Goal: Information Seeking & Learning: Understand process/instructions

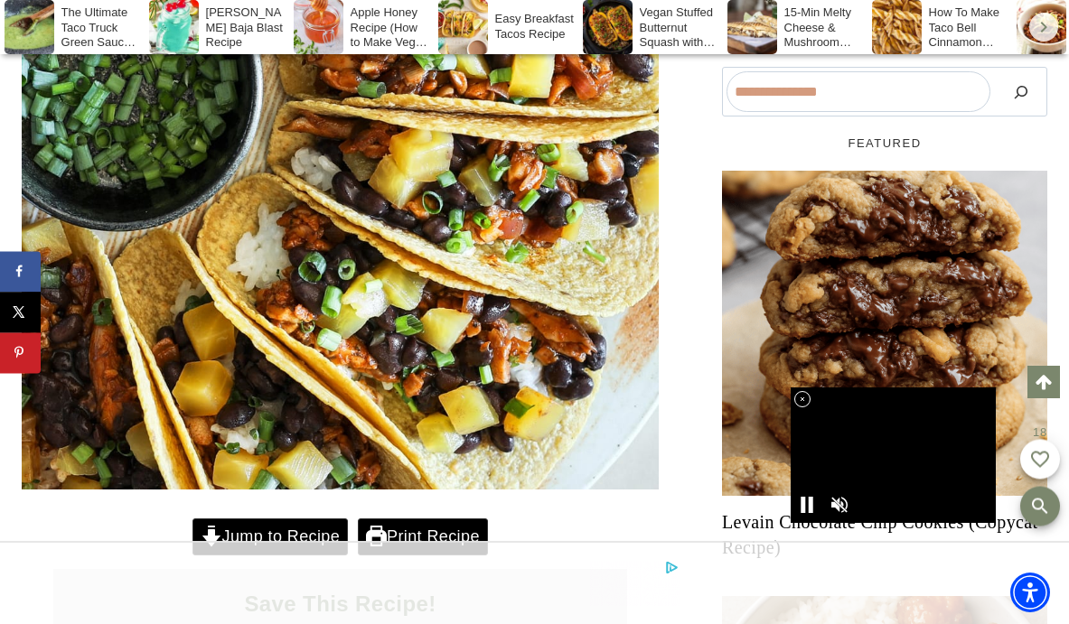
click at [805, 397] on icon at bounding box center [802, 399] width 15 height 15
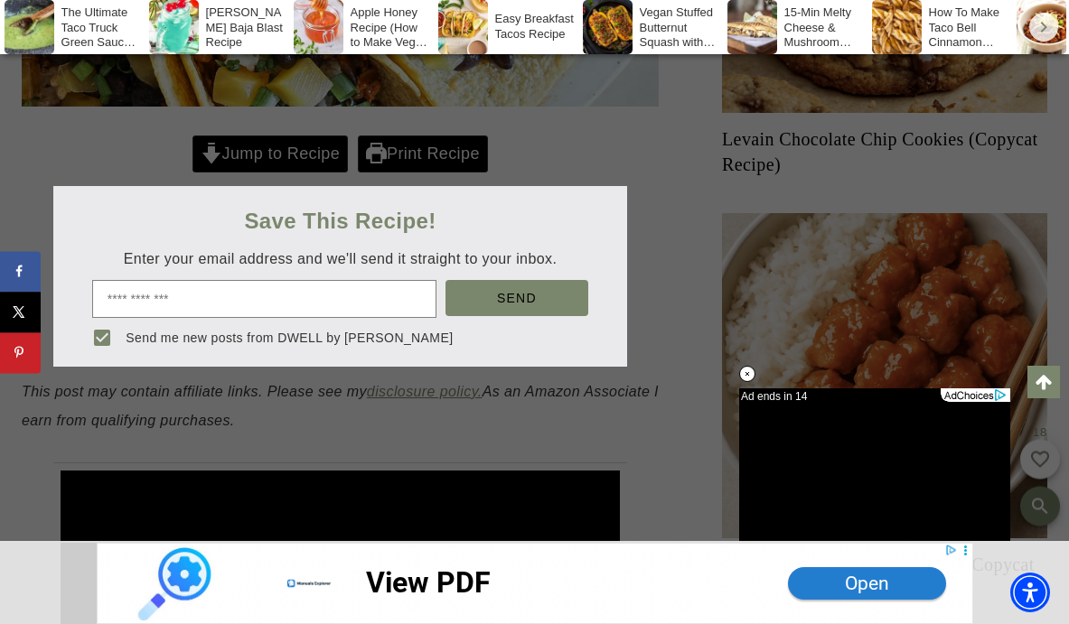
click at [293, 146] on div at bounding box center [534, 312] width 1069 height 624
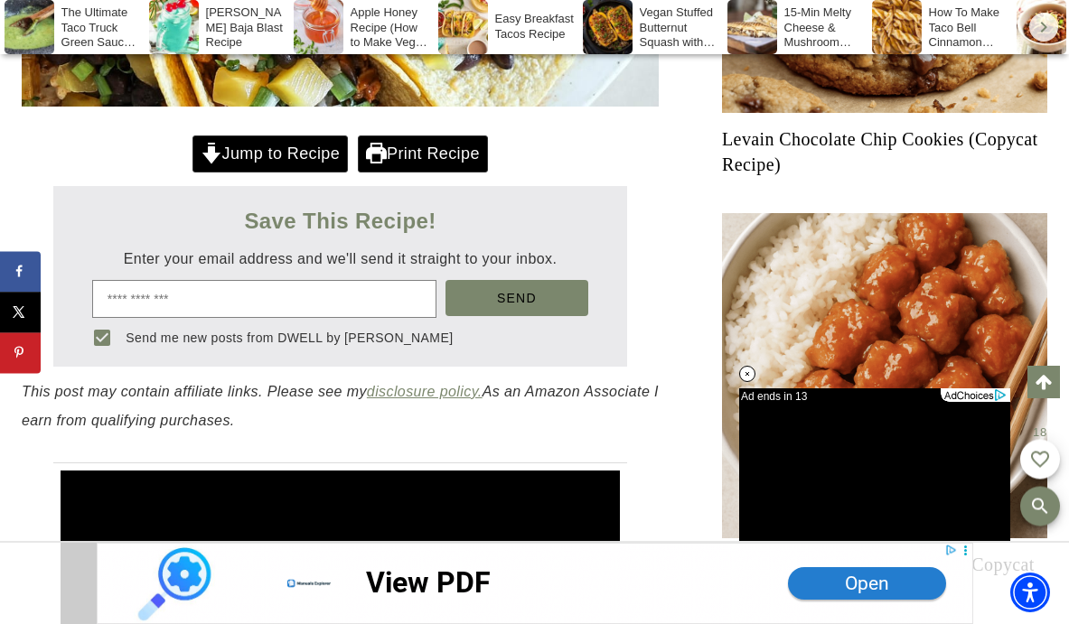
click at [282, 155] on link "Jump to Recipe" at bounding box center [269, 154] width 155 height 37
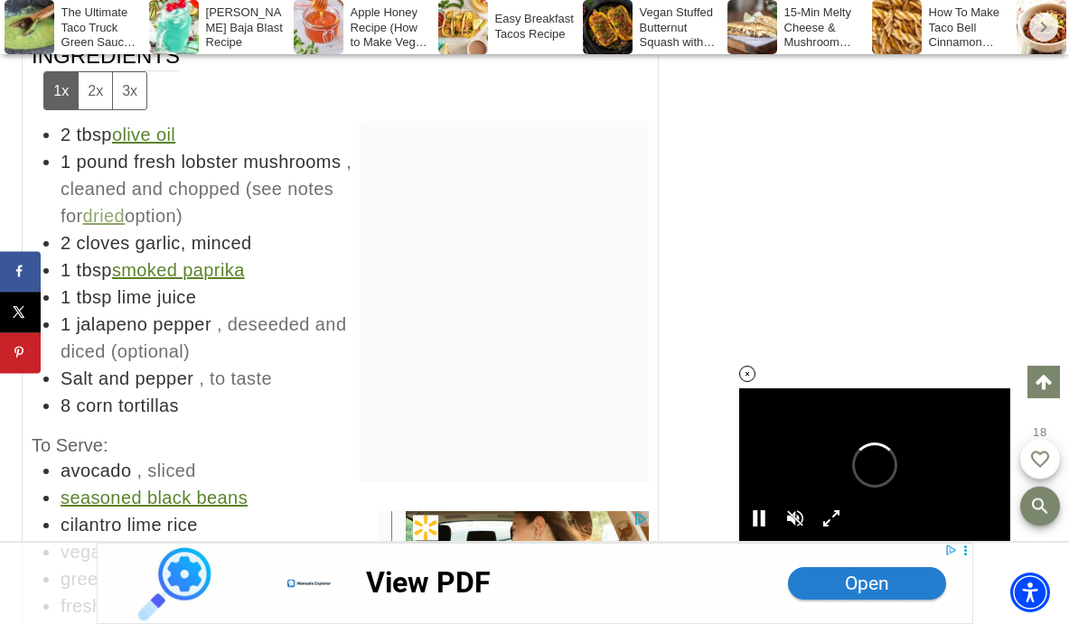
click at [749, 373] on icon at bounding box center [747, 374] width 15 height 15
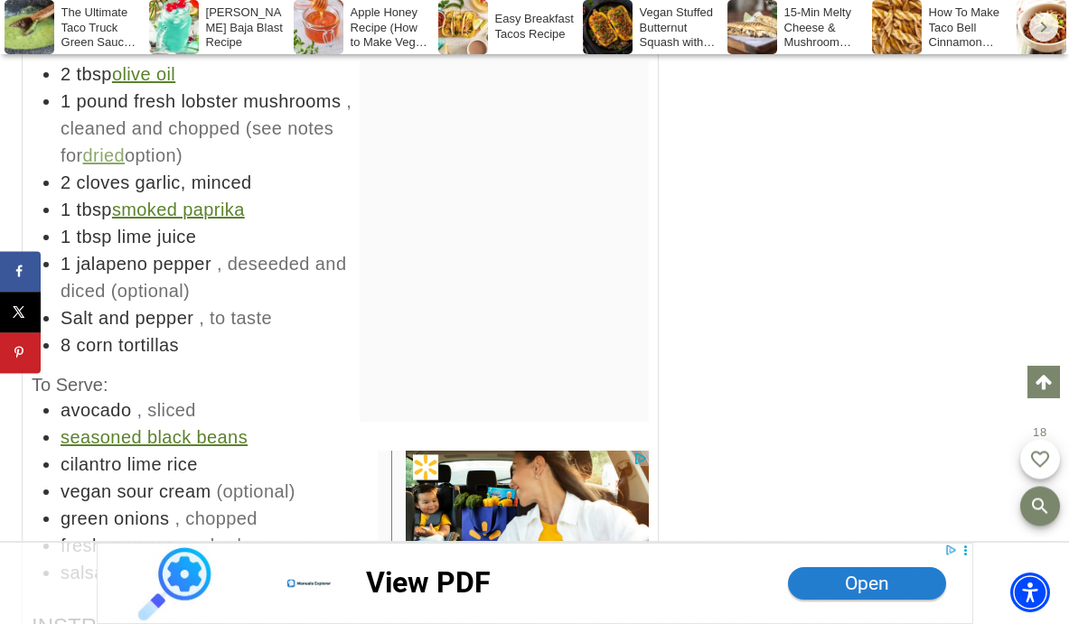
scroll to position [12921, 0]
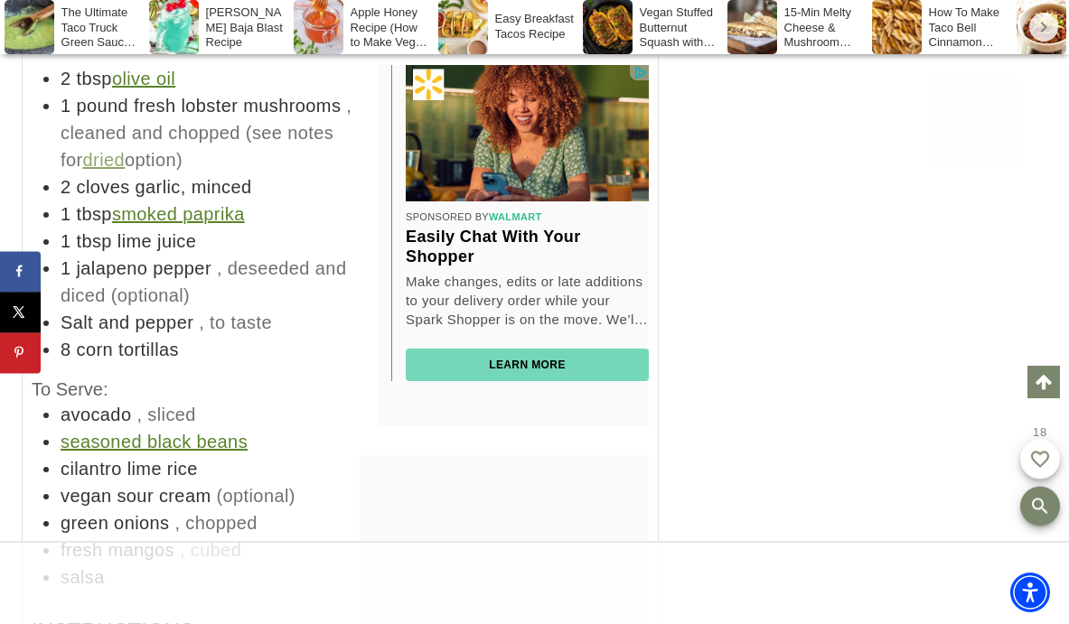
scroll to position [0, 0]
